Goal: Obtain resource: Download file/media

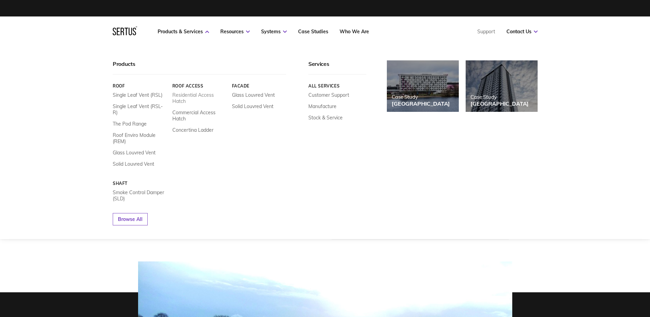
click at [188, 94] on link "Residential Access Hatch" at bounding box center [199, 98] width 55 height 12
click at [182, 94] on link "Residential Access Hatch" at bounding box center [199, 98] width 55 height 12
click at [192, 111] on link "Commercial Access Hatch" at bounding box center [199, 115] width 55 height 12
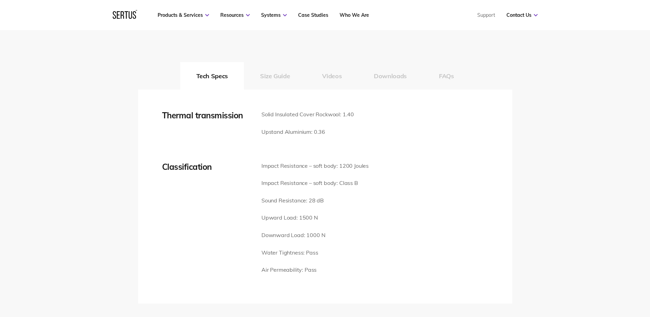
scroll to position [926, 0]
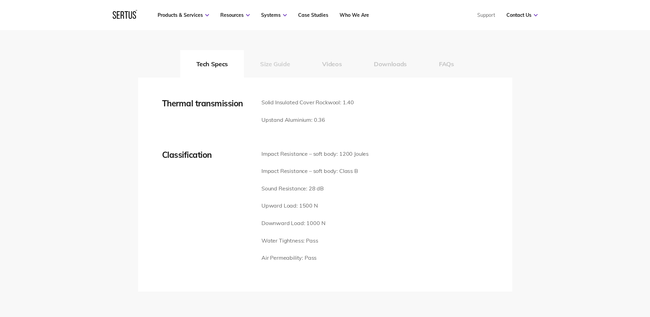
click at [274, 64] on button "Size Guide" at bounding box center [275, 63] width 62 height 27
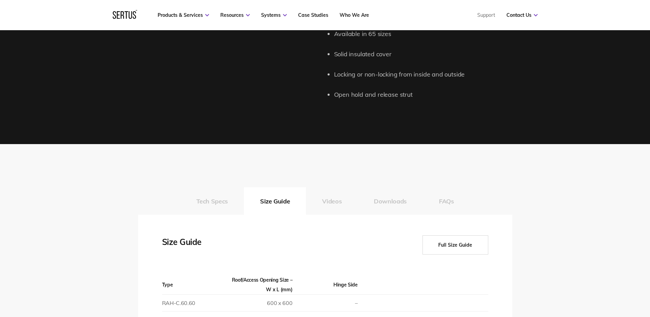
scroll to position [823, 0]
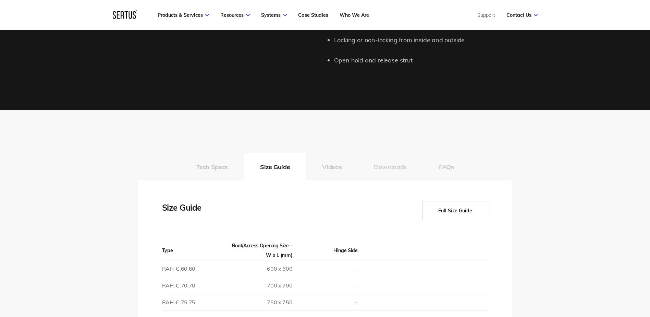
click at [382, 169] on button "Downloads" at bounding box center [390, 166] width 65 height 27
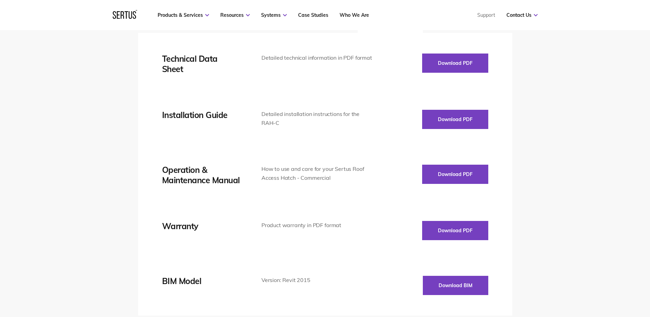
scroll to position [960, 0]
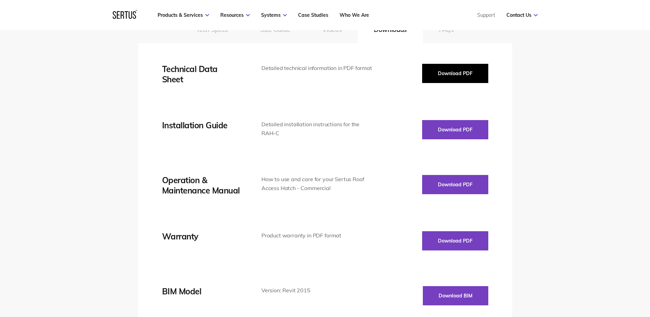
click at [467, 72] on button "Download PDF" at bounding box center [455, 73] width 66 height 19
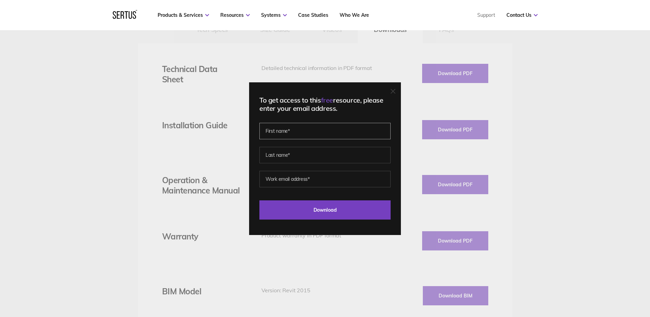
click at [297, 133] on input "text" at bounding box center [325, 131] width 131 height 16
type input "[PERSON_NAME]"
type input "Banks"
type input "[PERSON_NAME][EMAIL_ADDRESS][DOMAIN_NAME]"
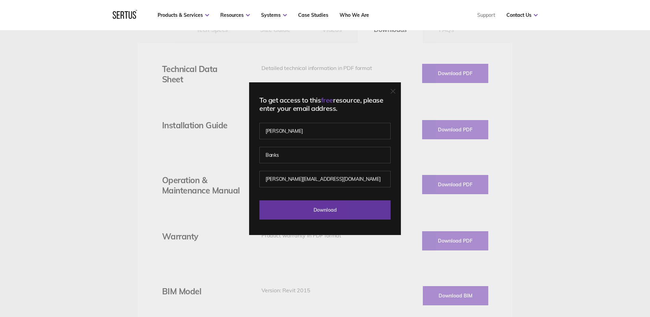
click at [328, 208] on input "Download" at bounding box center [325, 209] width 131 height 19
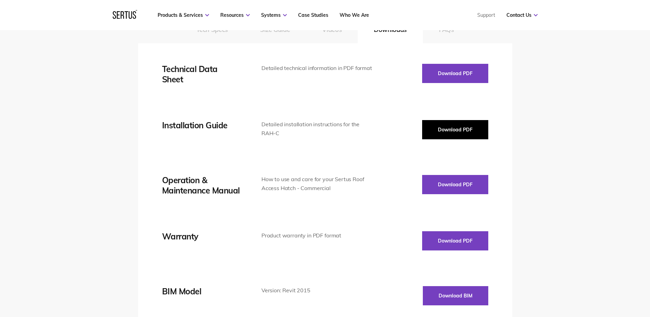
click at [444, 124] on button "Download PDF" at bounding box center [455, 129] width 66 height 19
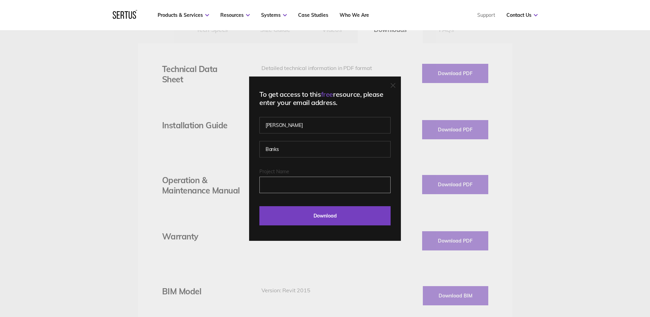
click at [309, 184] on input "Project Name" at bounding box center [325, 185] width 131 height 16
click at [560, 163] on div "To get access to this free resource, please enter your email address. [PERSON_N…" at bounding box center [325, 158] width 650 height 317
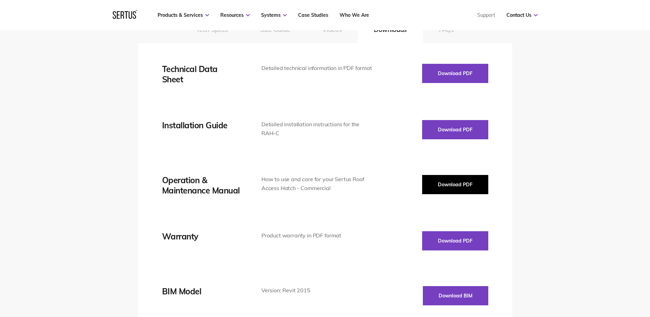
click at [466, 187] on button "Download PDF" at bounding box center [455, 184] width 66 height 19
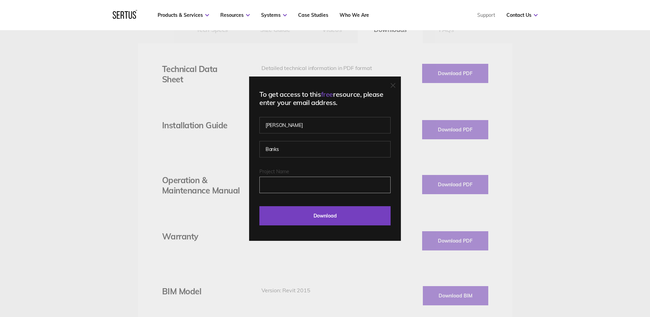
click at [324, 184] on input "Project Name" at bounding box center [325, 185] width 131 height 16
type input "[STREET_ADDRESS]"
click at [260, 206] on input "Download" at bounding box center [325, 215] width 131 height 19
click at [315, 186] on input "[STREET_ADDRESS]" at bounding box center [325, 185] width 131 height 16
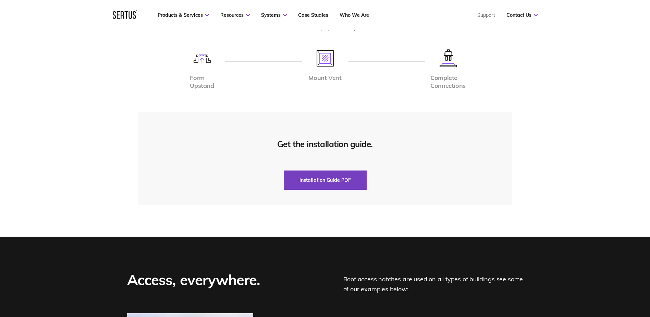
scroll to position [1474, 0]
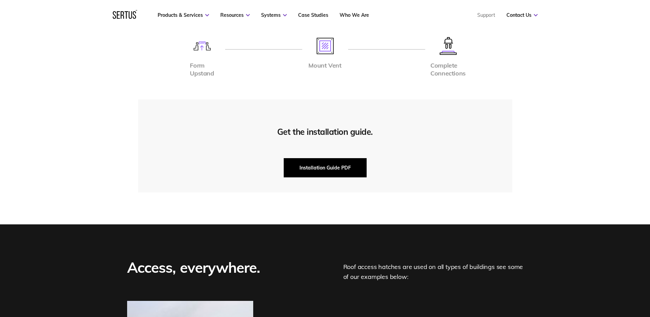
click at [304, 163] on button "Installation Guide PDF" at bounding box center [325, 167] width 83 height 19
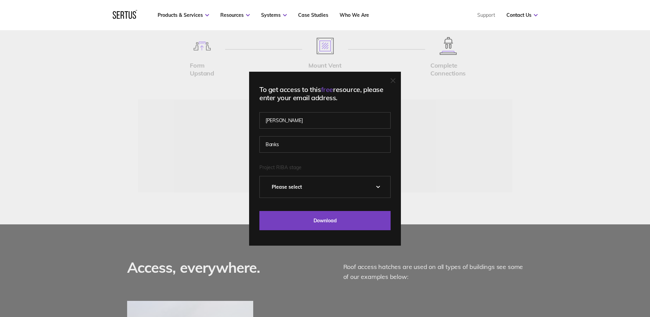
click at [305, 188] on select "Please Select 0 – Strategic Definition 1 - Preparation & Brief 2 - Concept Desi…" at bounding box center [325, 186] width 131 height 21
select select "5 - Construction"
click at [262, 176] on select "Please Select 0 – Strategic Definition 1 - Preparation & Brief 2 - Concept Desi…" at bounding box center [325, 186] width 131 height 21
click at [323, 214] on input "Download" at bounding box center [325, 220] width 131 height 19
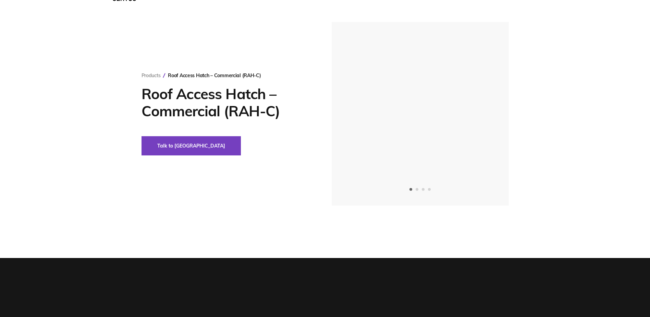
scroll to position [0, 0]
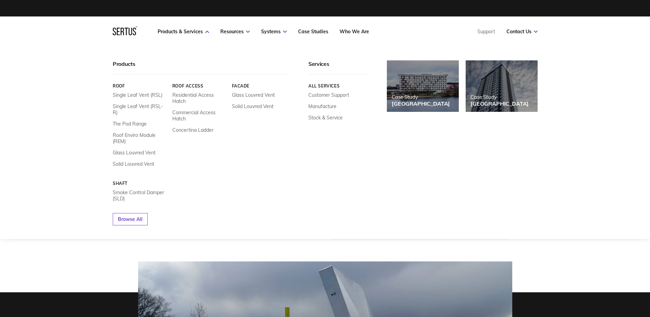
click at [182, 85] on link "Roof Access" at bounding box center [199, 85] width 55 height 5
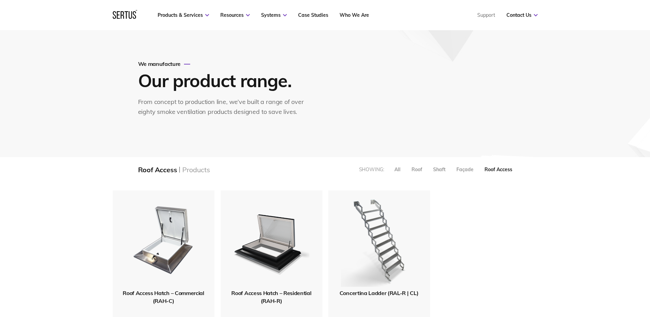
scroll to position [69, 0]
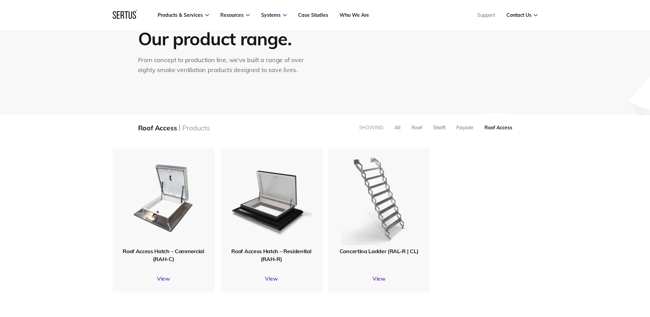
click at [269, 252] on span "Roof Access Hatch – Residential (RAH-R)" at bounding box center [271, 255] width 80 height 14
click at [269, 257] on span "Roof Access Hatch – Residential (RAH-R)" at bounding box center [271, 255] width 80 height 14
click at [272, 211] on img at bounding box center [271, 197] width 82 height 101
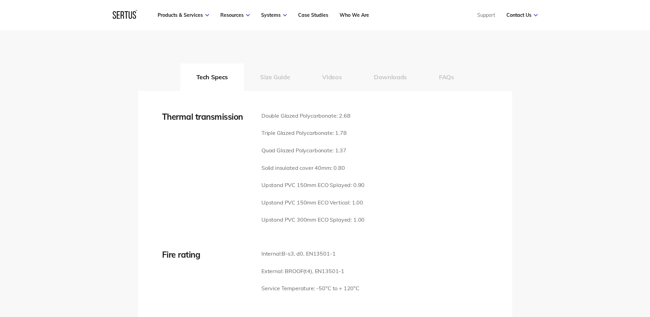
scroll to position [926, 0]
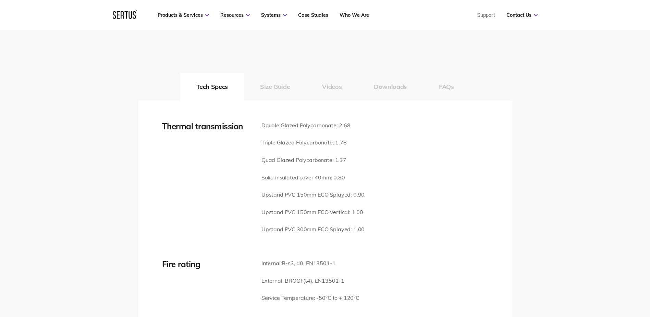
click at [311, 173] on p "Solid insulated cover 40mm: 0.80" at bounding box center [313, 177] width 103 height 9
click at [276, 173] on p "Solid insulated cover 40mm: 0.80" at bounding box center [313, 177] width 103 height 9
click at [272, 78] on button "Size Guide" at bounding box center [275, 86] width 62 height 27
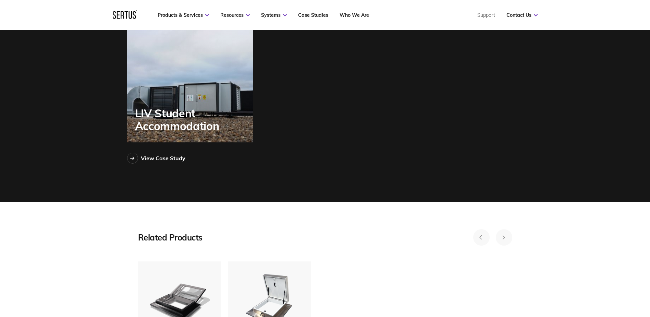
scroll to position [2023, 0]
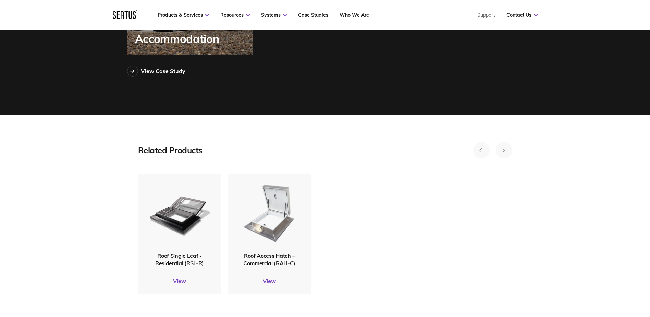
click at [267, 216] on img at bounding box center [269, 212] width 67 height 79
